Goal: Information Seeking & Learning: Learn about a topic

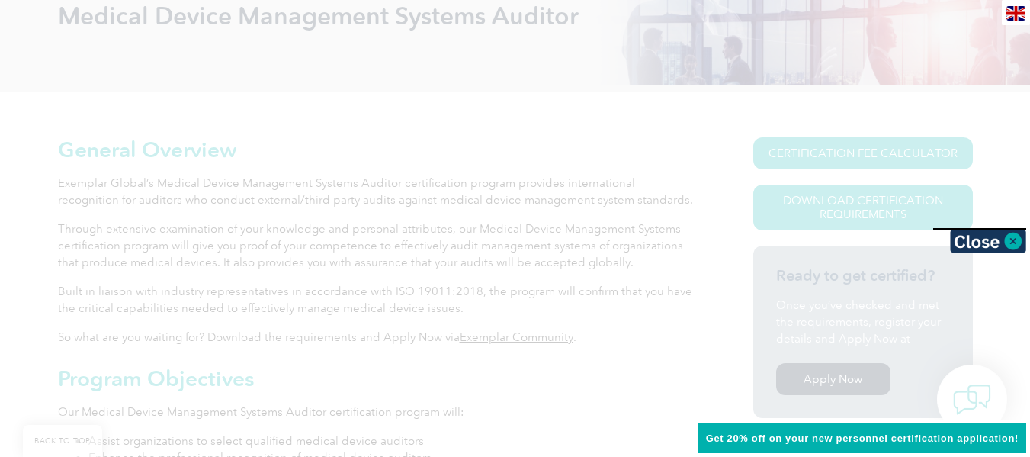
scroll to position [252, 0]
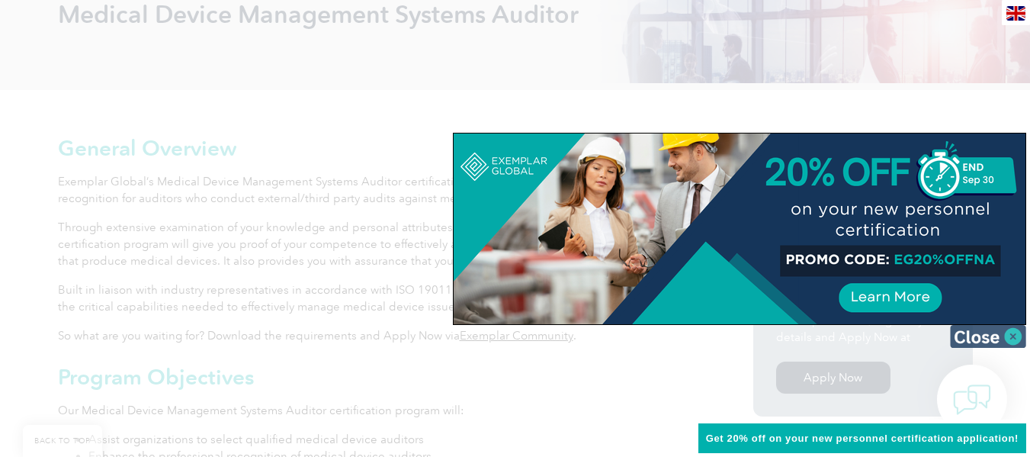
click at [981, 329] on img at bounding box center [988, 336] width 76 height 23
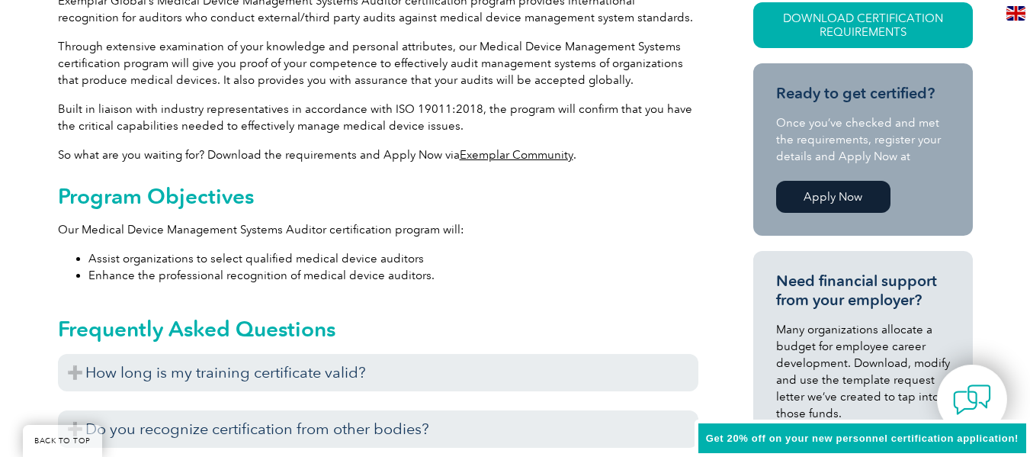
scroll to position [435, 0]
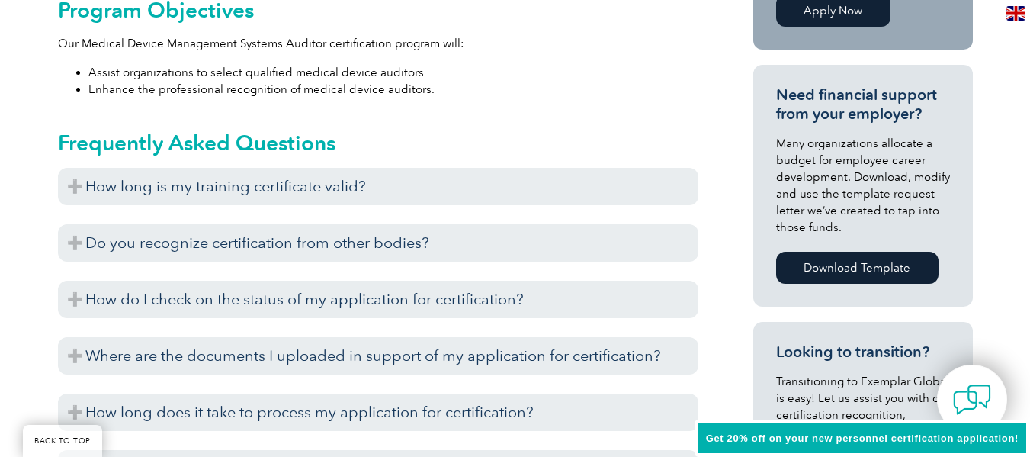
scroll to position [801, 0]
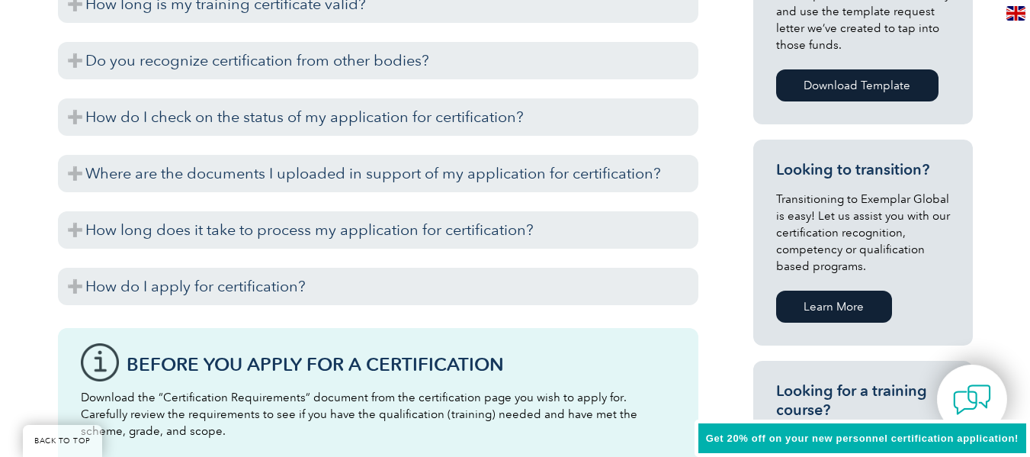
click at [474, 307] on div "Before you apply for certification, please ensure that you meet all the require…" at bounding box center [378, 309] width 641 height 8
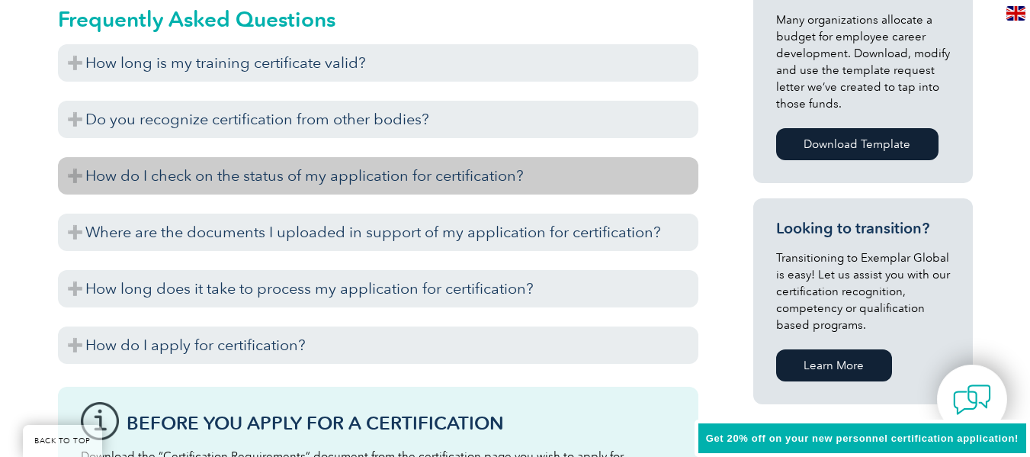
scroll to position [740, 0]
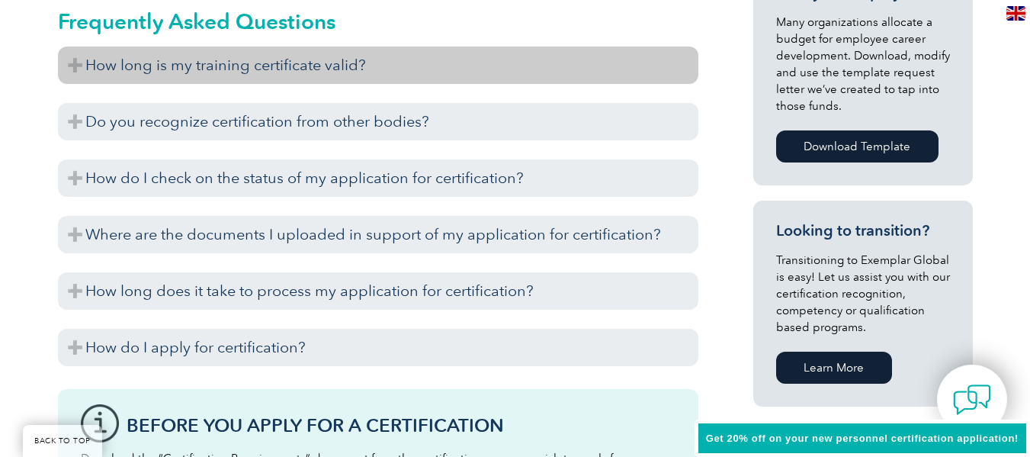
click at [314, 76] on h3 "How long is my training certificate valid?" at bounding box center [378, 65] width 641 height 37
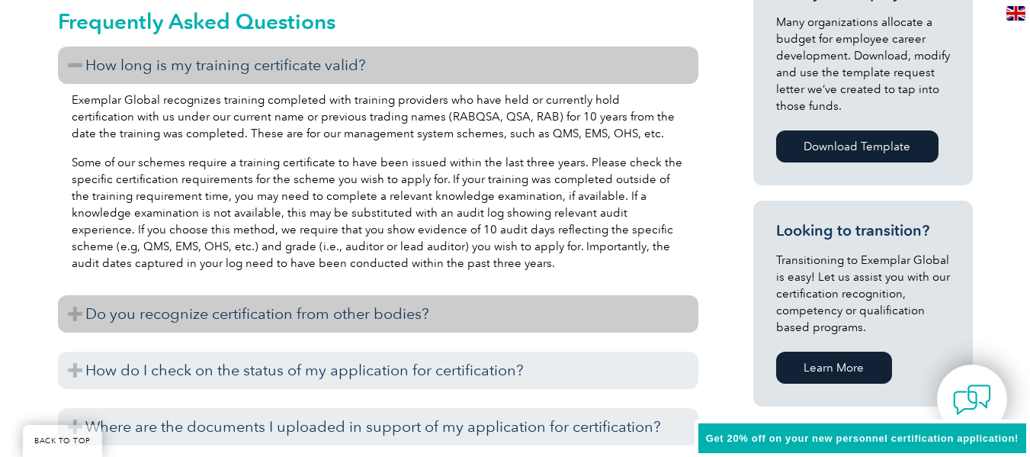
click at [223, 316] on h3 "Do you recognize certification from other bodies?" at bounding box center [378, 313] width 641 height 37
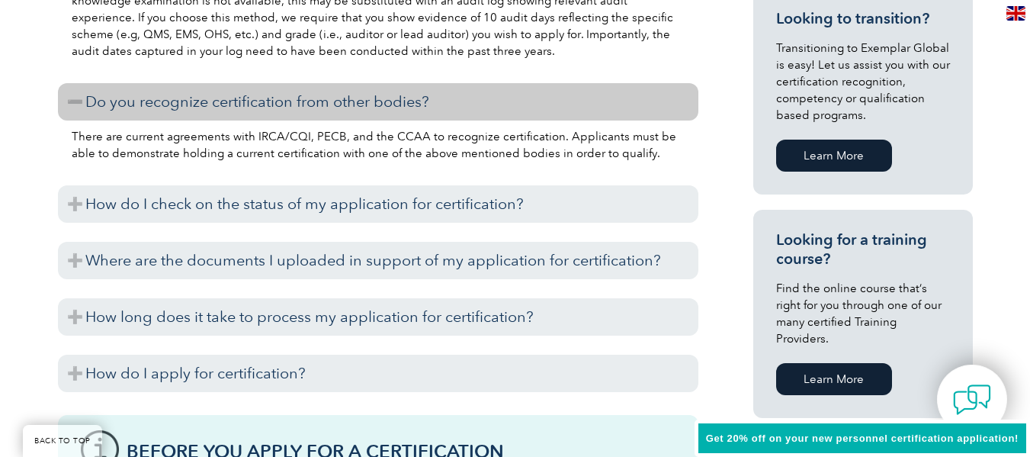
scroll to position [954, 0]
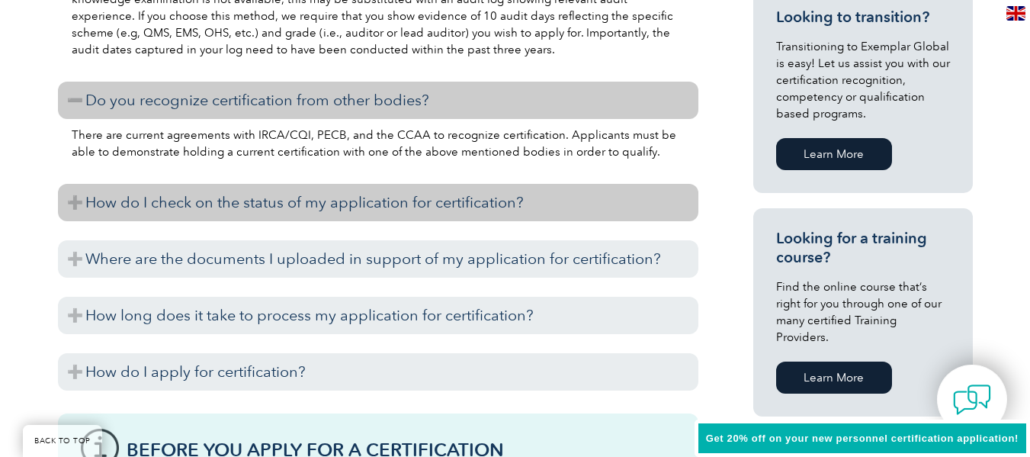
click at [150, 199] on h3 "How do I check on the status of my application for certification?" at bounding box center [378, 202] width 641 height 37
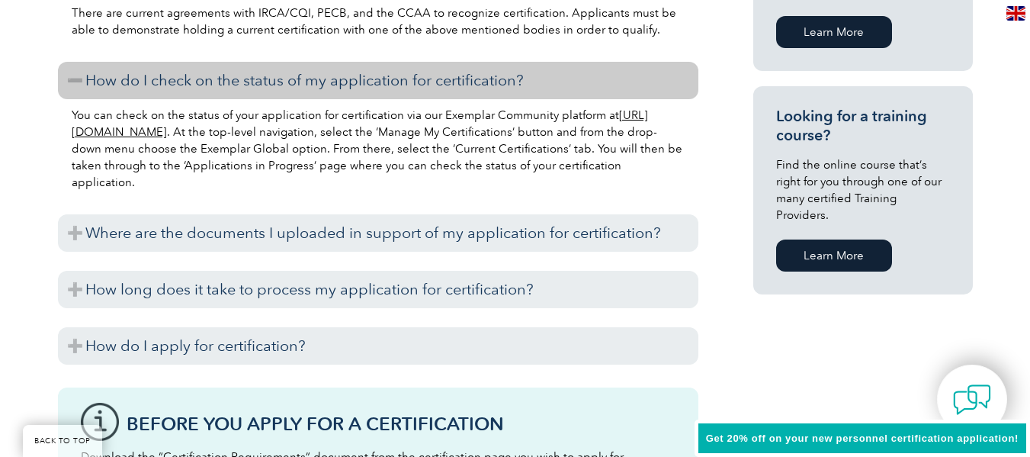
scroll to position [1106, 0]
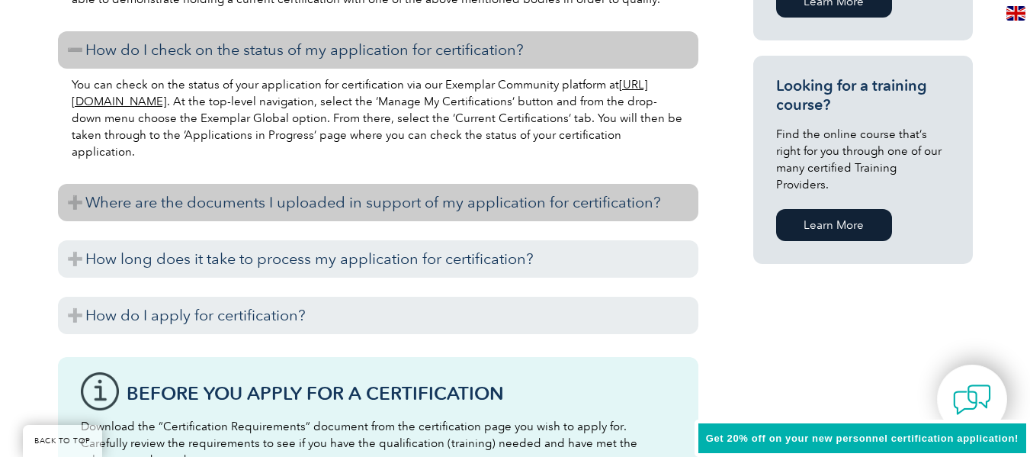
click at [153, 206] on h3 "Where are the documents I uploaded in support of my application for certificati…" at bounding box center [378, 202] width 641 height 37
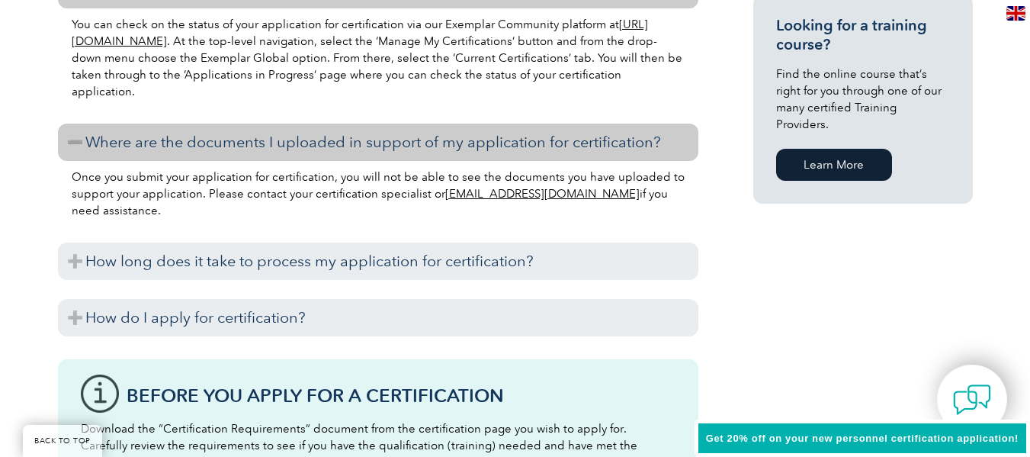
scroll to position [1167, 0]
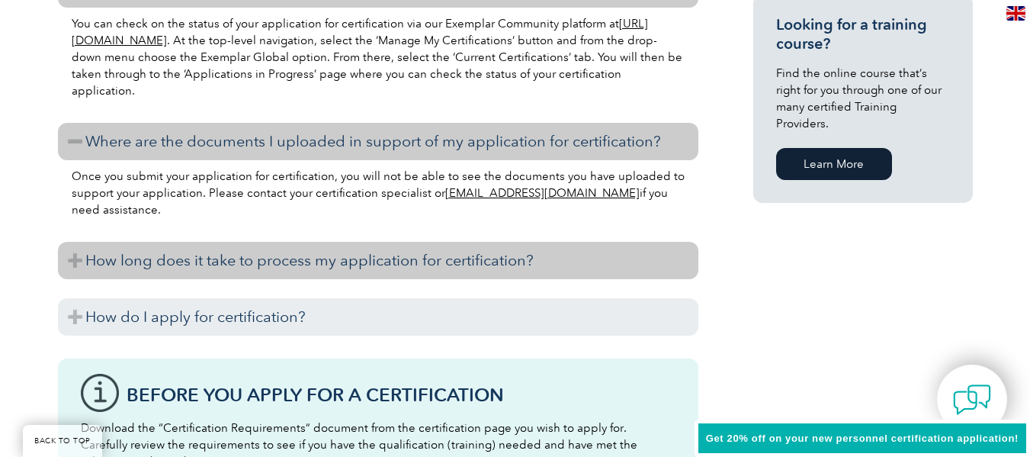
click at [201, 271] on h3 "How long does it take to process my application for certification?" at bounding box center [378, 260] width 641 height 37
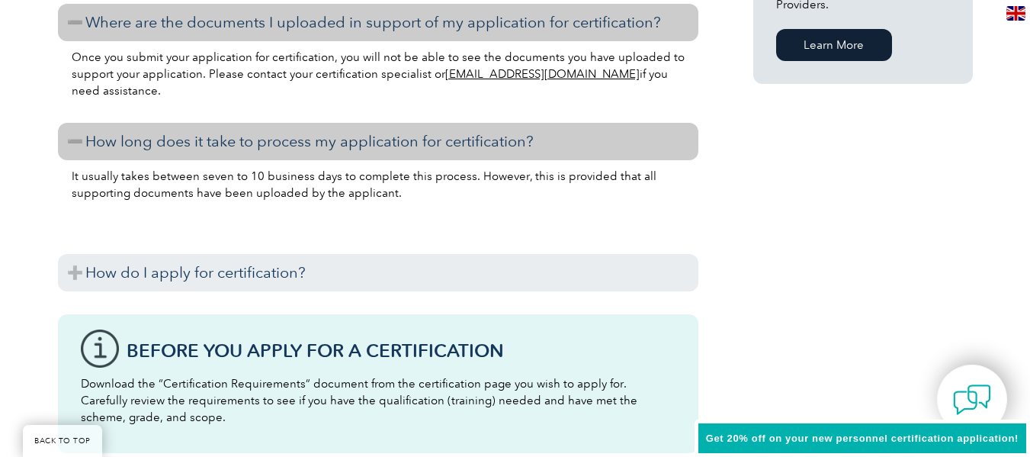
scroll to position [1289, 0]
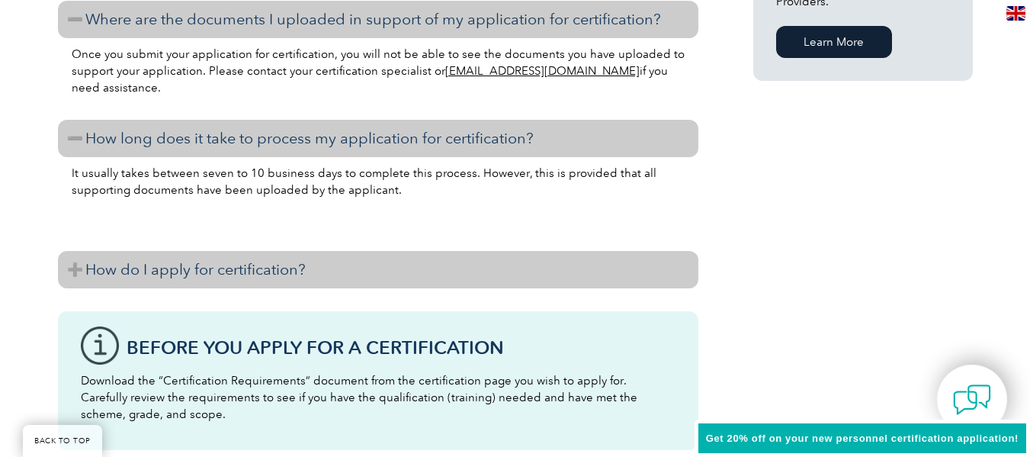
click at [198, 275] on h3 "How do I apply for certification?" at bounding box center [378, 269] width 641 height 37
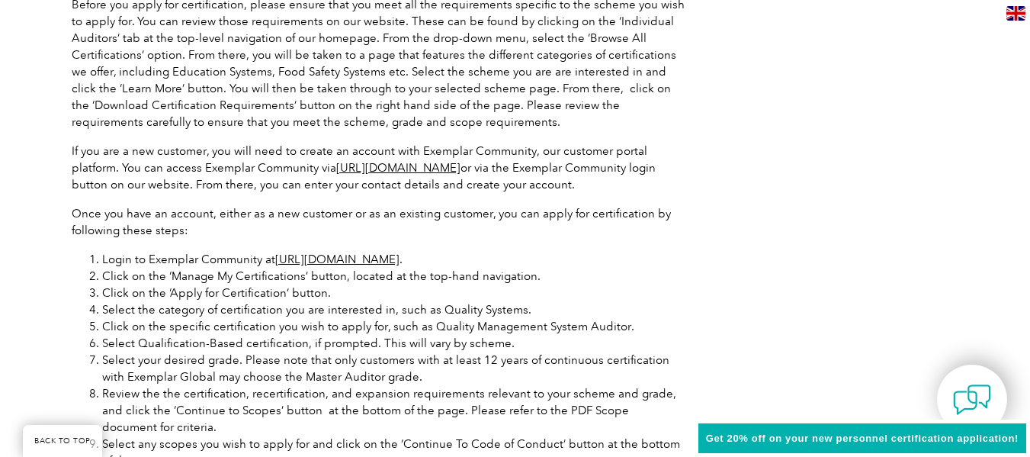
scroll to position [1625, 0]
